Goal: Complete application form

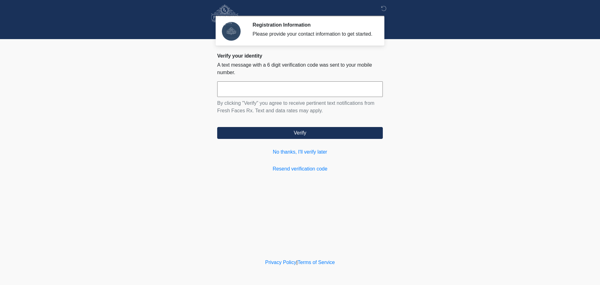
click at [259, 90] on input "text" at bounding box center [300, 89] width 166 height 16
type input "******"
click at [288, 153] on link "No thanks, I'll verify later" at bounding box center [300, 152] width 166 height 8
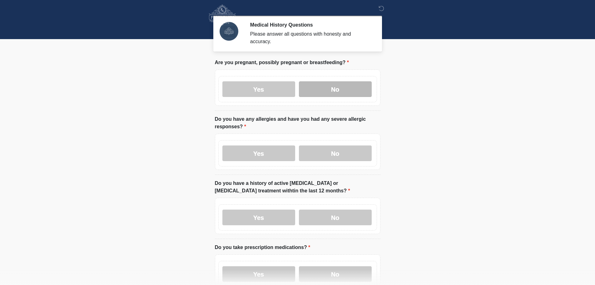
click at [341, 81] on label "No" at bounding box center [335, 89] width 73 height 16
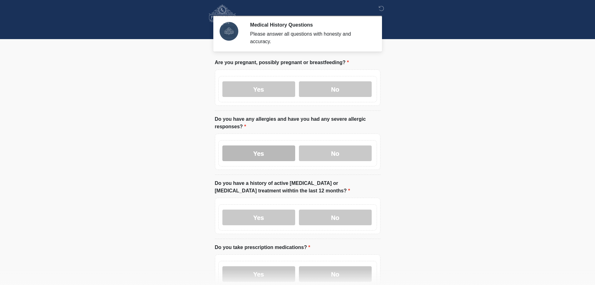
click at [266, 145] on label "Yes" at bounding box center [259, 153] width 73 height 16
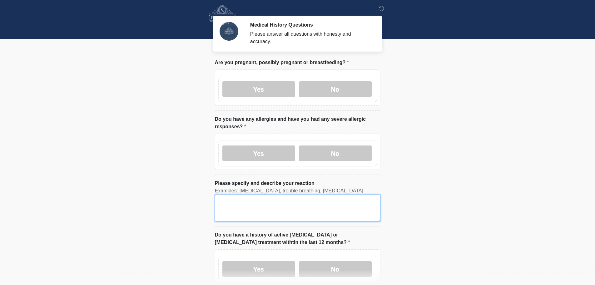
click at [229, 196] on textarea "Please specify and describe your reaction" at bounding box center [298, 207] width 166 height 27
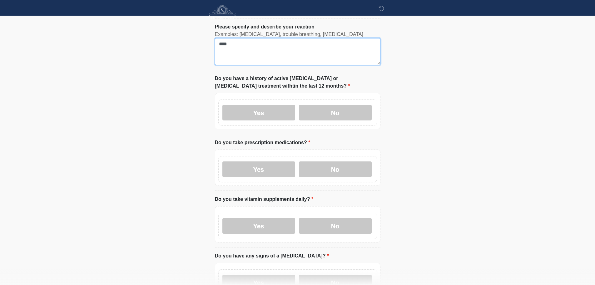
scroll to position [188, 0]
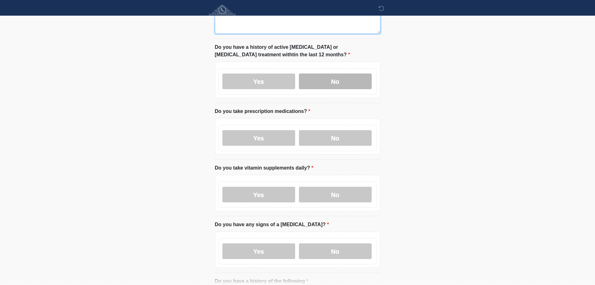
type textarea "****"
click at [332, 77] on label "No" at bounding box center [335, 81] width 73 height 16
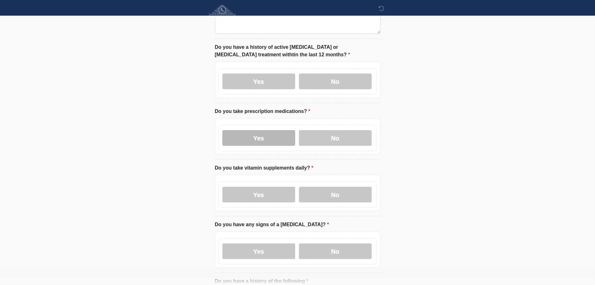
click at [264, 133] on label "Yes" at bounding box center [259, 138] width 73 height 16
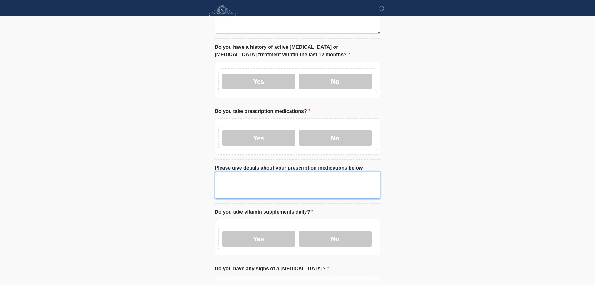
click at [225, 180] on textarea "Please give details about your prescription medications below" at bounding box center [298, 185] width 166 height 27
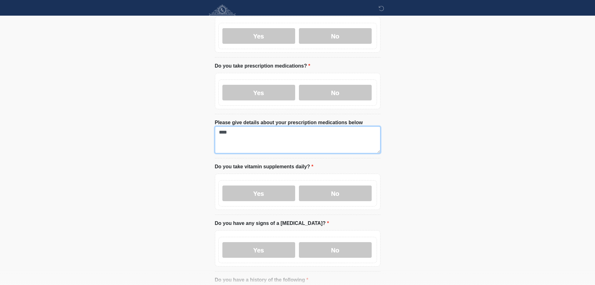
scroll to position [313, 0]
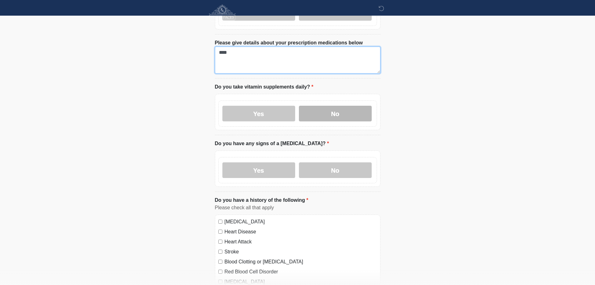
type textarea "****"
click at [340, 110] on label "No" at bounding box center [335, 114] width 73 height 16
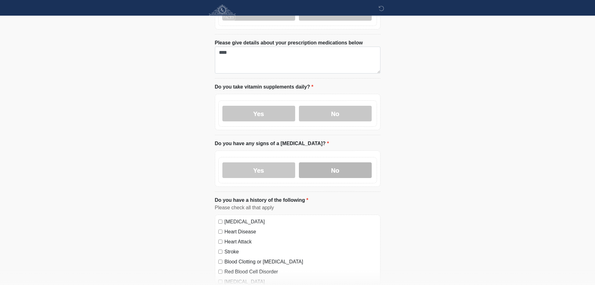
click at [337, 168] on label "No" at bounding box center [335, 170] width 73 height 16
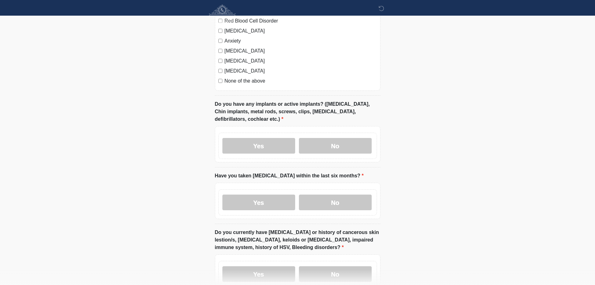
scroll to position [594, 0]
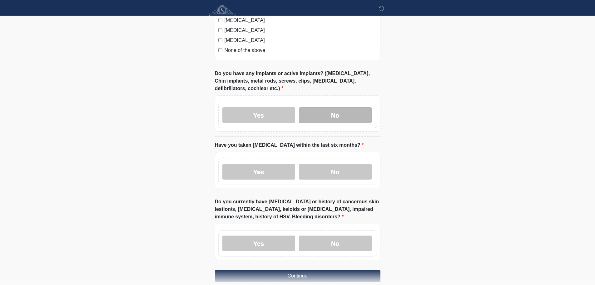
click at [349, 108] on label "No" at bounding box center [335, 115] width 73 height 16
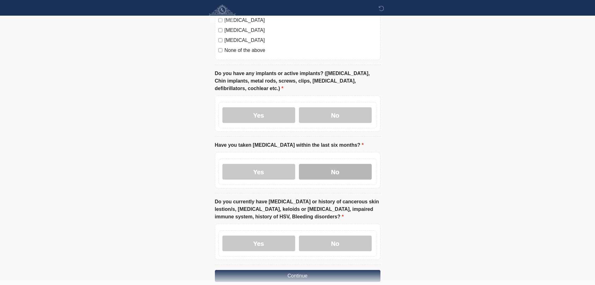
click at [329, 164] on label "No" at bounding box center [335, 172] width 73 height 16
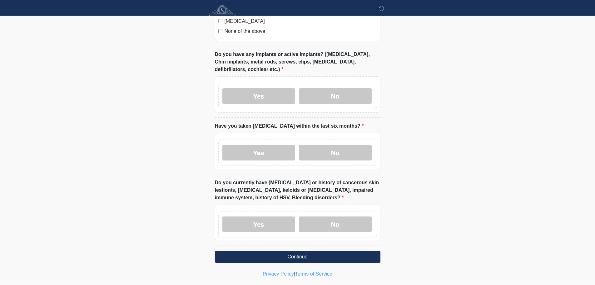
scroll to position [619, 0]
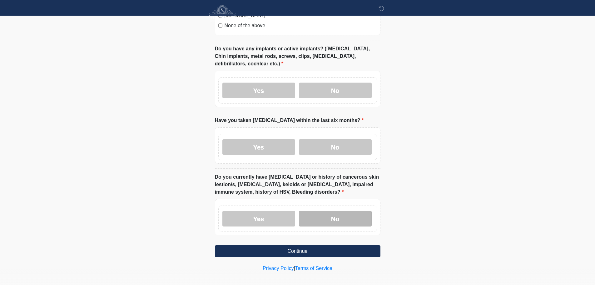
click at [338, 214] on label "No" at bounding box center [335, 219] width 73 height 16
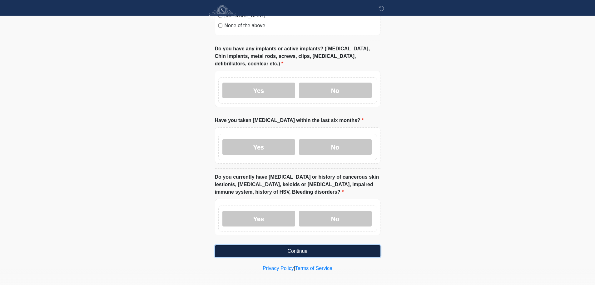
click at [286, 245] on button "Continue" at bounding box center [298, 251] width 166 height 12
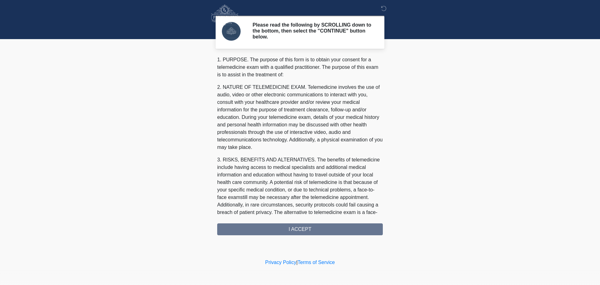
scroll to position [203, 0]
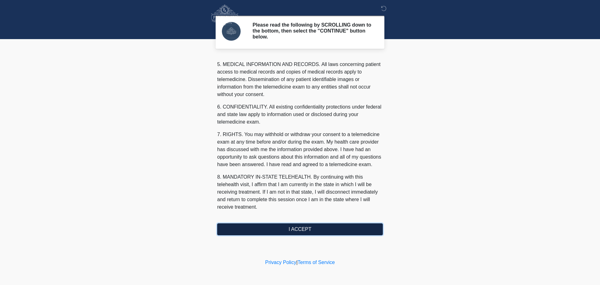
click at [297, 227] on button "I ACCEPT" at bounding box center [300, 229] width 166 height 12
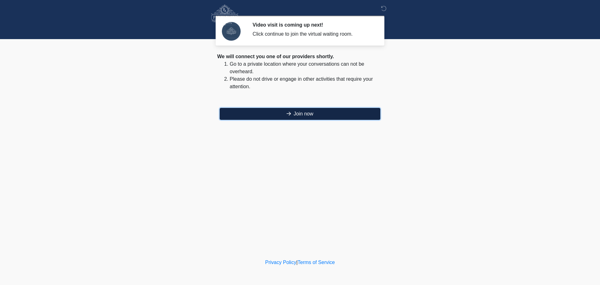
click at [298, 114] on button "Join now" at bounding box center [300, 114] width 161 height 12
